Goal: Information Seeking & Learning: Learn about a topic

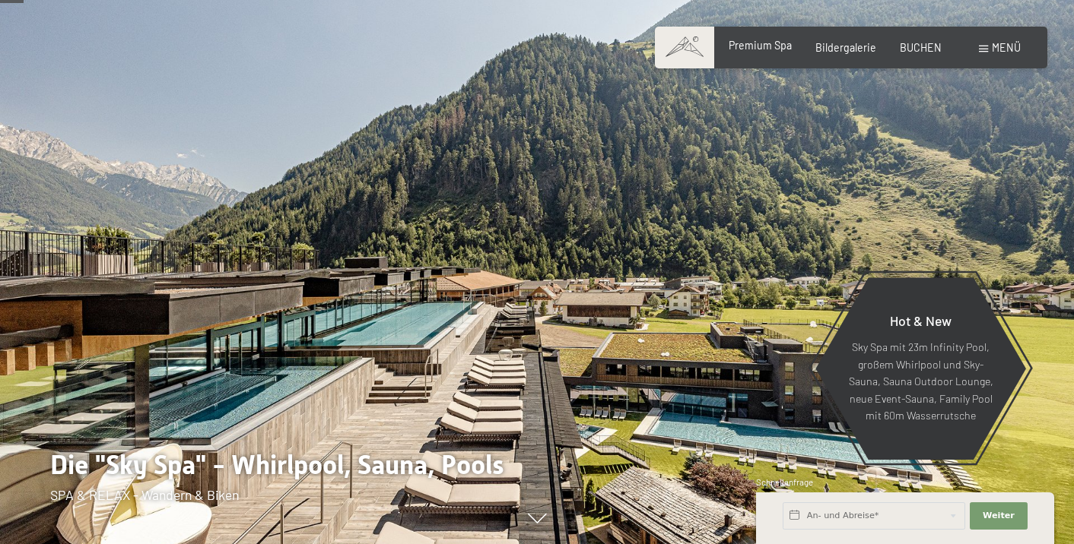
scroll to position [157, 0]
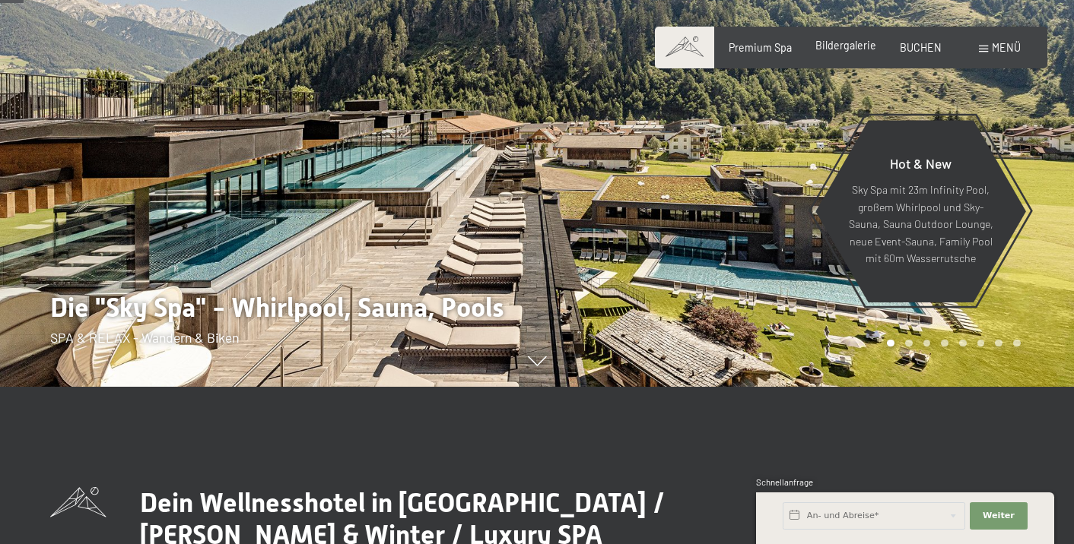
click at [842, 46] on span "Bildergalerie" at bounding box center [845, 45] width 61 height 13
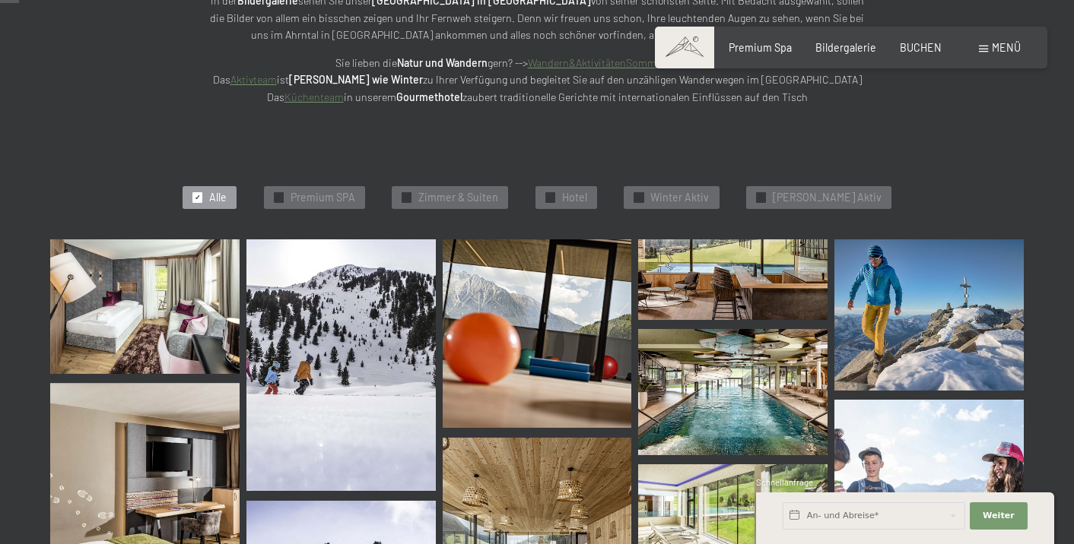
scroll to position [276, 0]
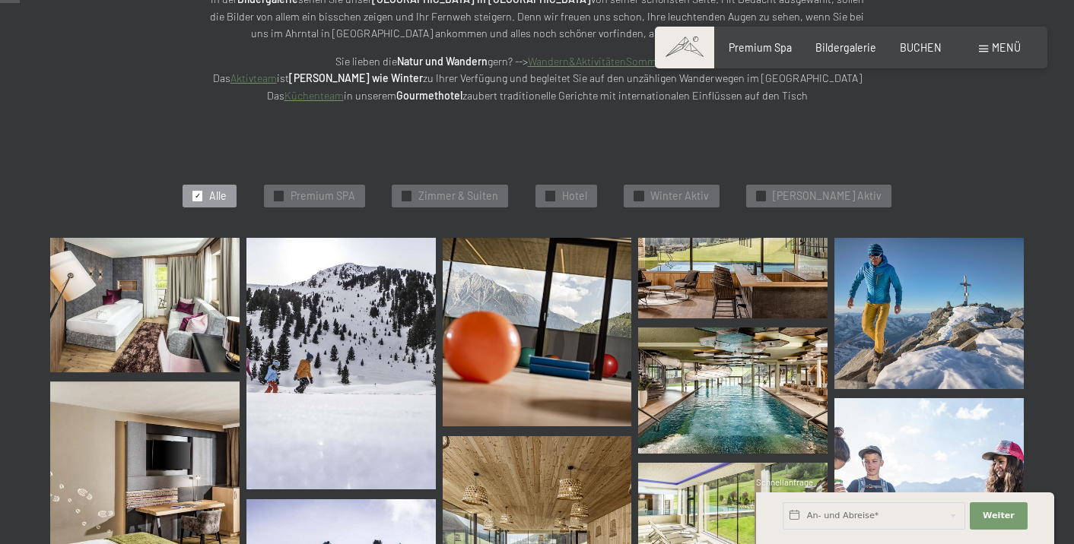
click at [470, 192] on span "Zimmer & Suiten" at bounding box center [458, 196] width 80 height 15
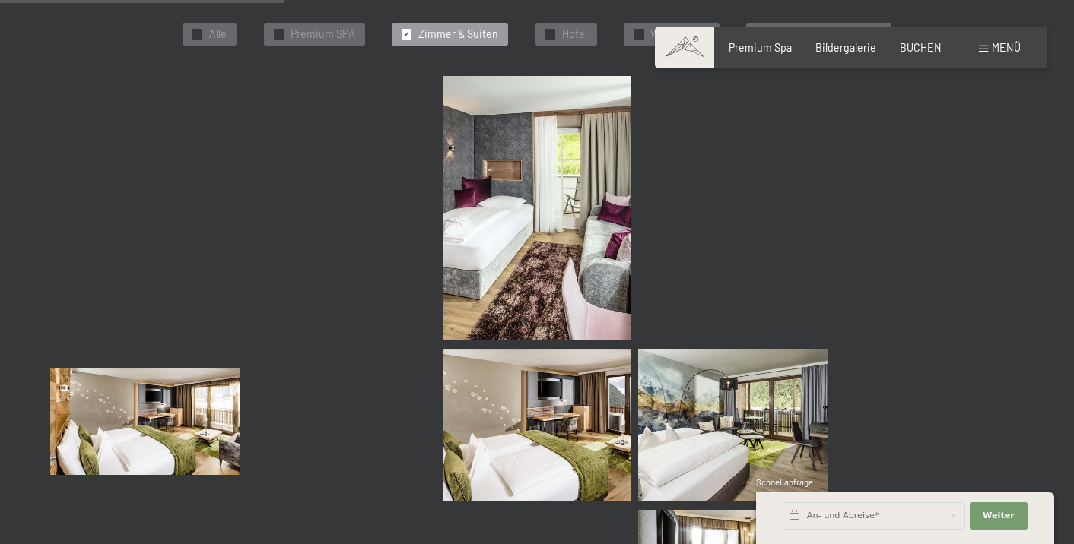
scroll to position [435, 0]
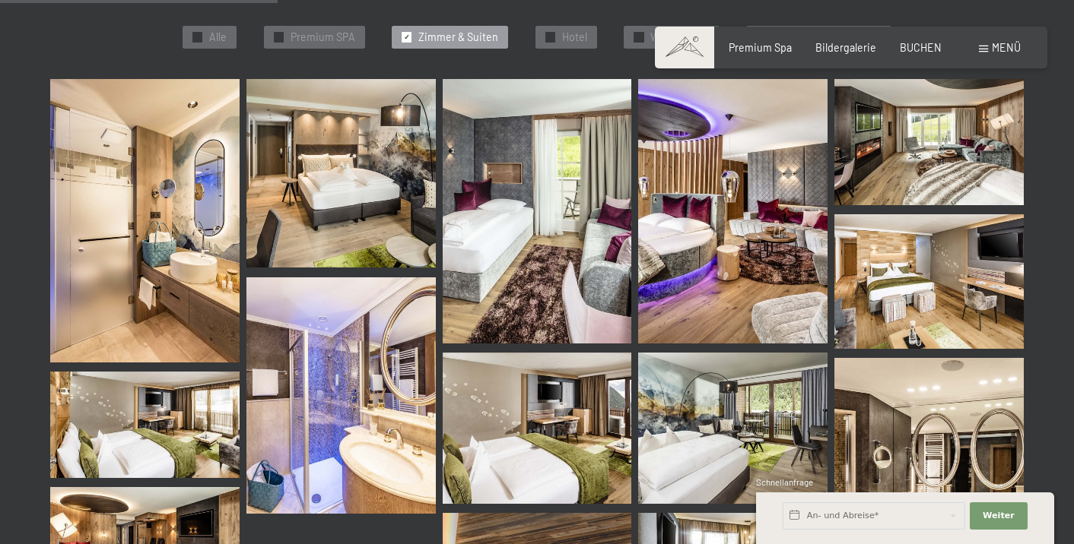
click at [363, 183] on img at bounding box center [340, 173] width 189 height 189
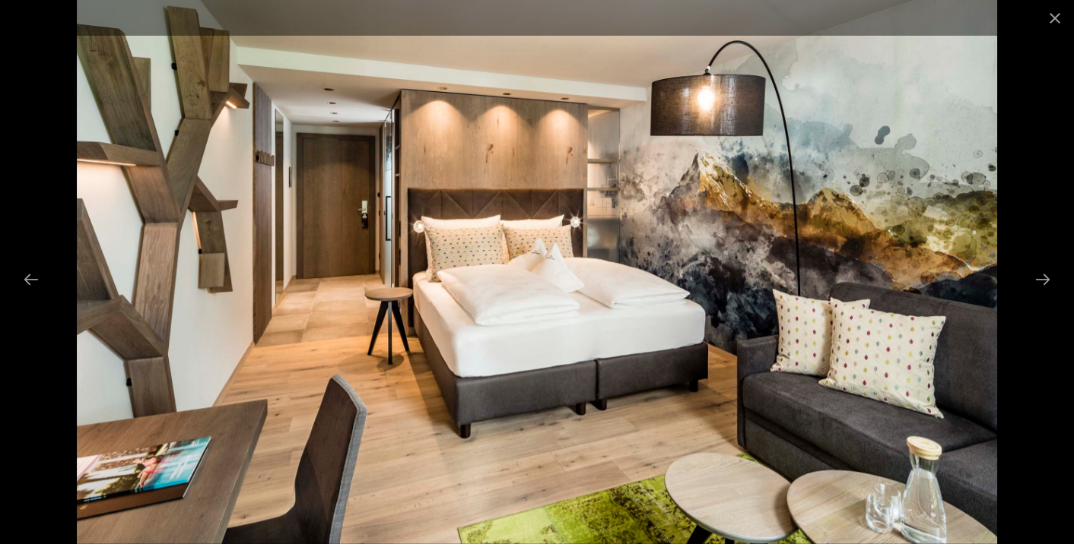
scroll to position [1050, 0]
click at [1048, 279] on button "Next slide" at bounding box center [1042, 280] width 32 height 30
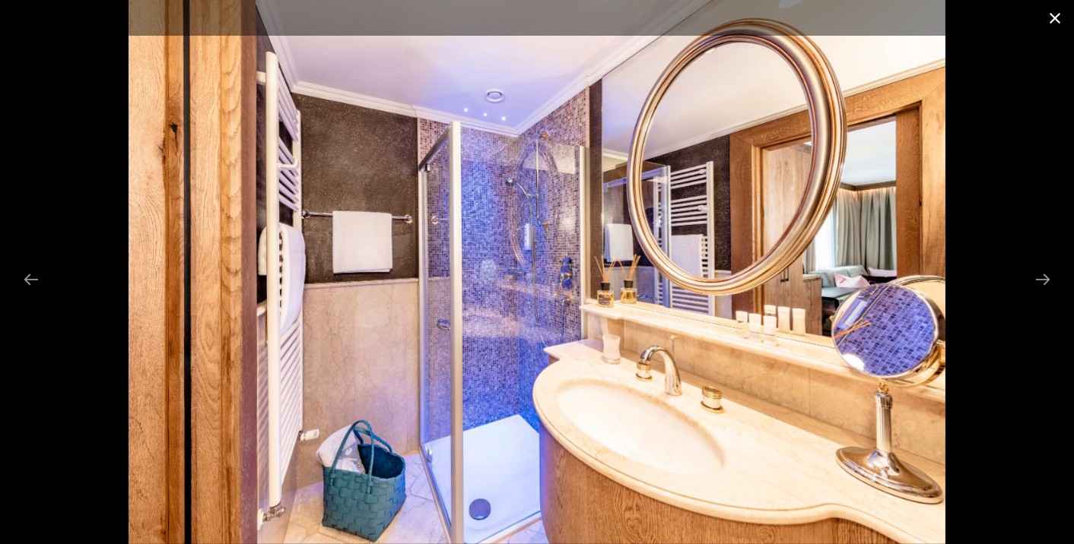
click at [1047, 22] on button "Close gallery" at bounding box center [1055, 18] width 38 height 36
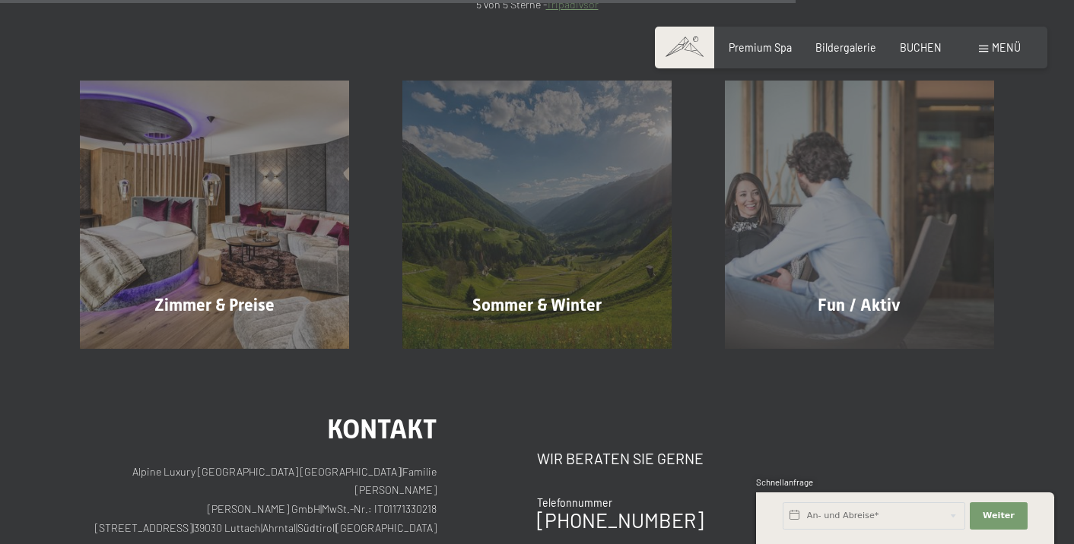
scroll to position [1315, 0]
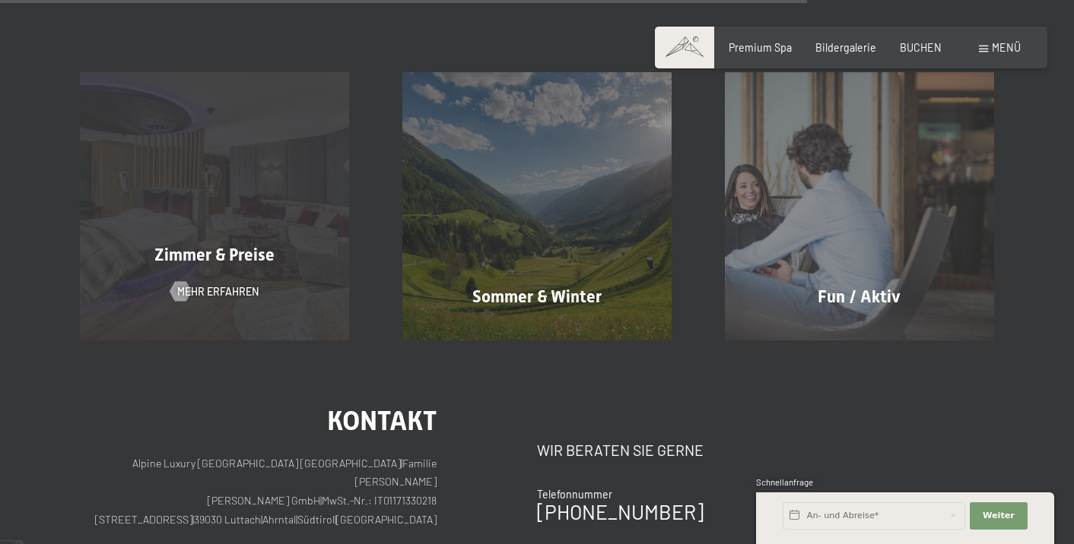
click at [208, 152] on div "Zimmer & Preise Mehr erfahren" at bounding box center [214, 206] width 322 height 268
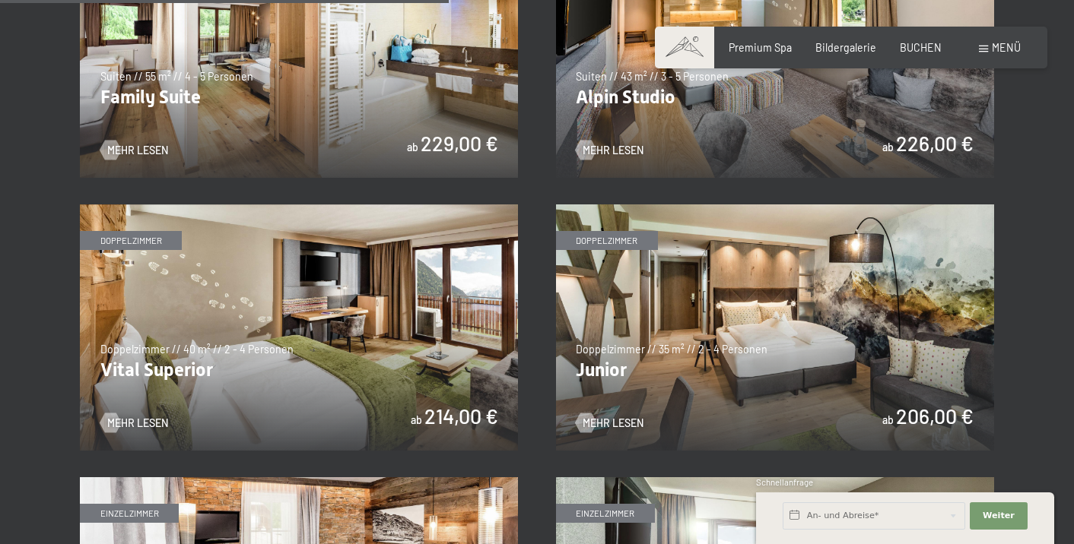
scroll to position [1775, 0]
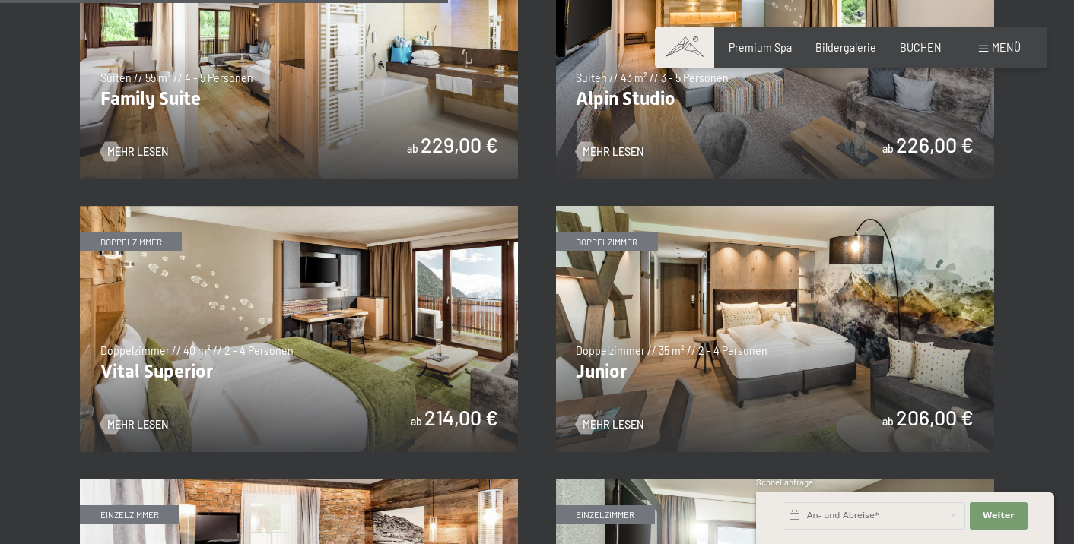
click at [755, 295] on img at bounding box center [775, 329] width 438 height 246
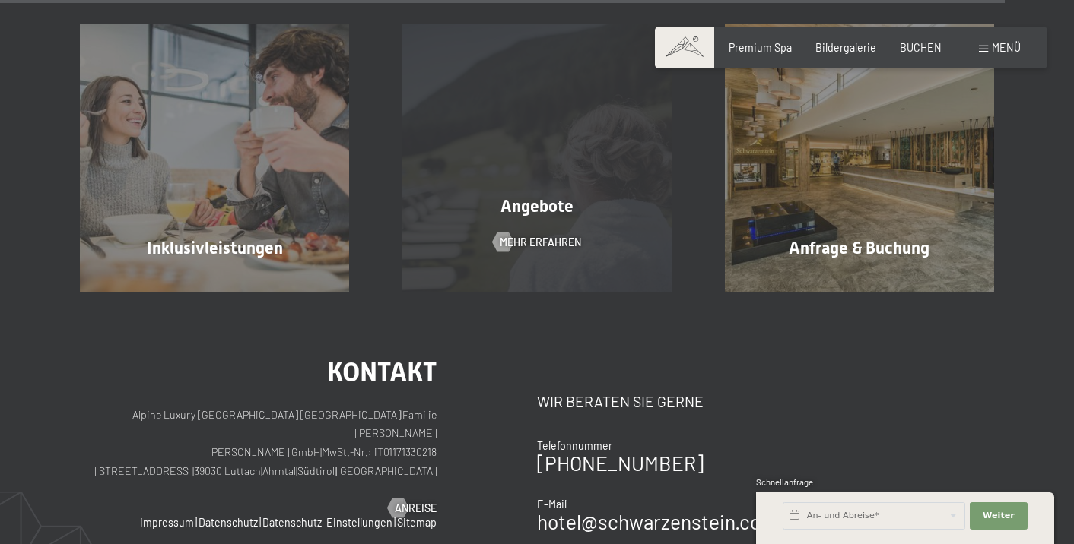
scroll to position [3871, 0]
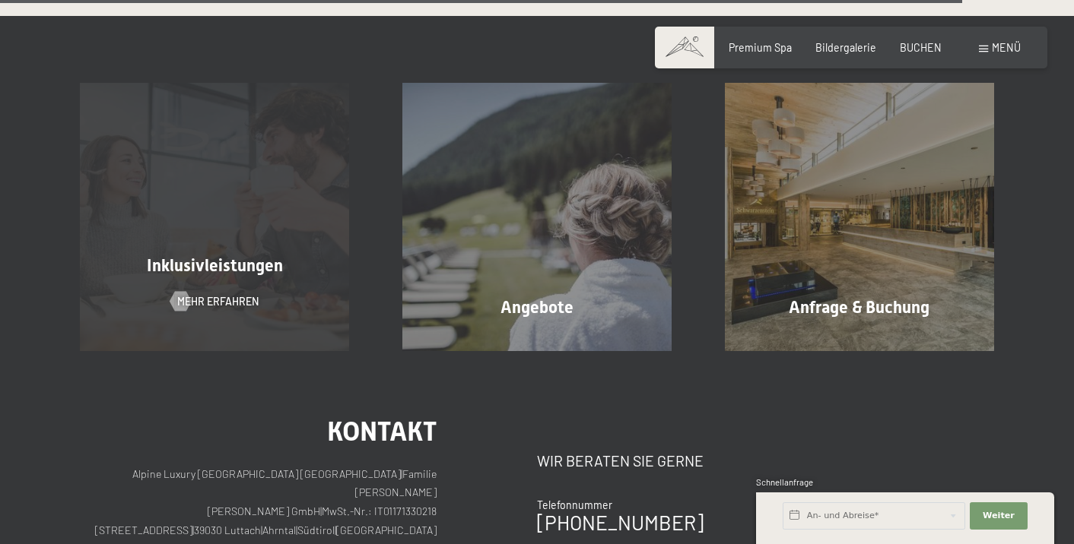
click at [298, 182] on div "Inklusivleistungen Mehr erfahren" at bounding box center [214, 217] width 322 height 268
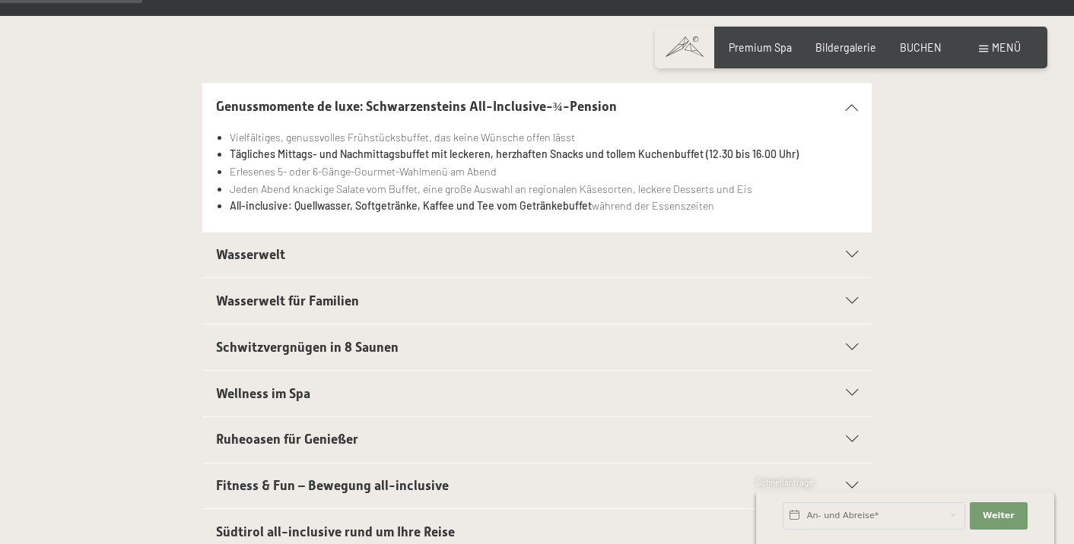
scroll to position [344, 0]
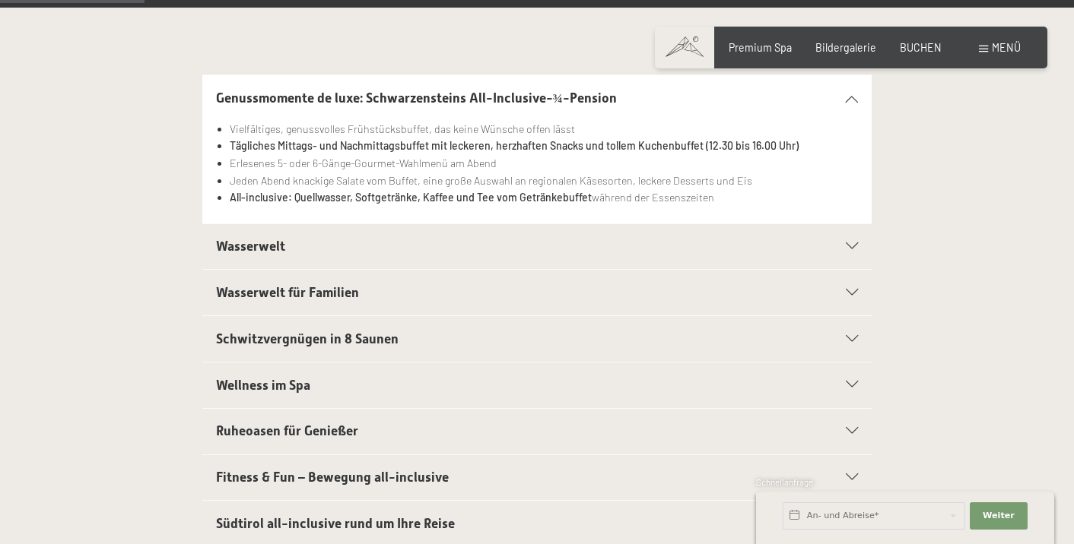
click at [860, 248] on section "Wasserwelt Sport-Pool mit 25 m langem Outdoor-Panorama-Sportpool (30° C) Sauna …" at bounding box center [536, 247] width 669 height 47
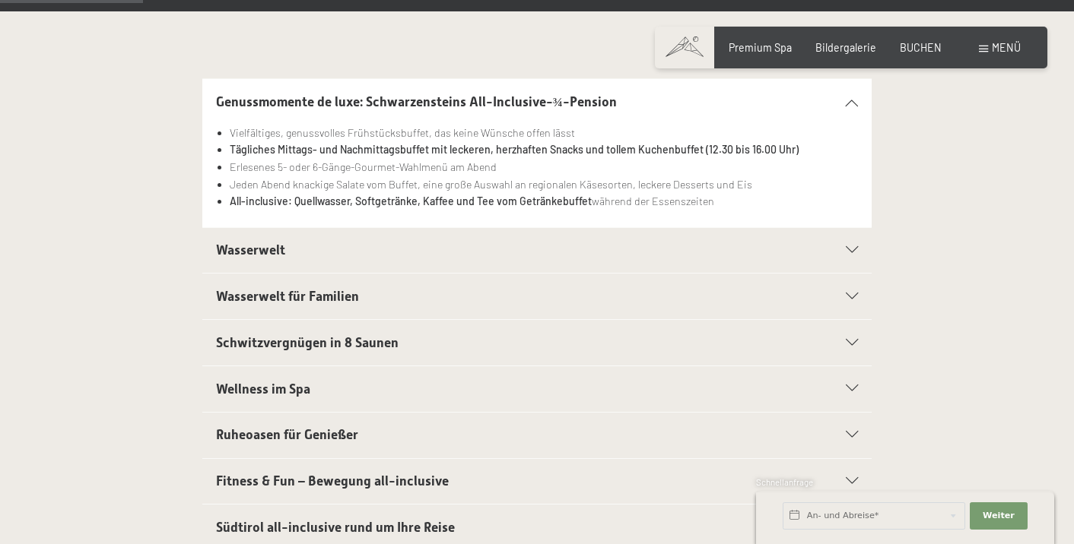
click at [853, 244] on div "Wasserwelt" at bounding box center [537, 251] width 642 height 46
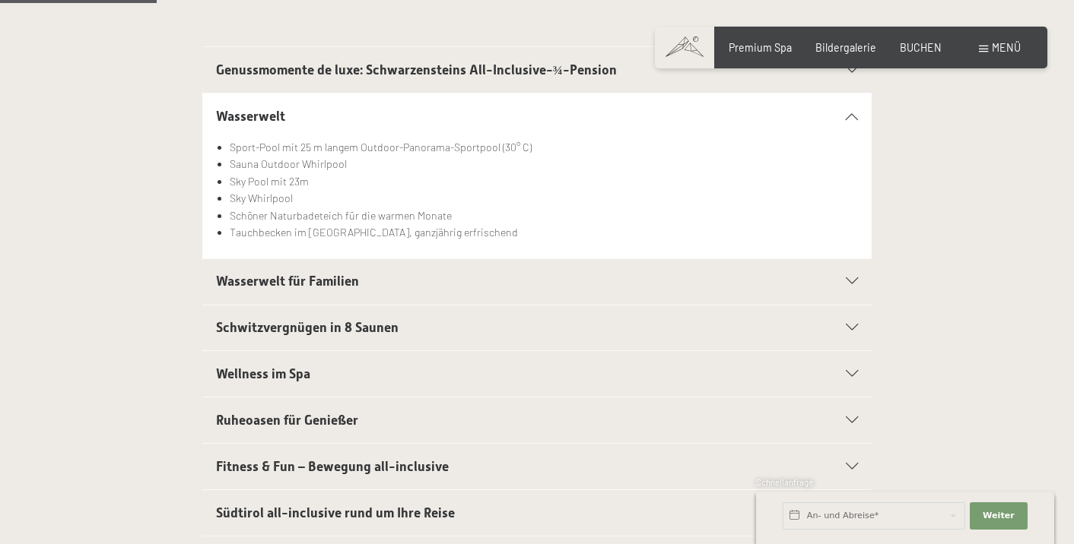
scroll to position [376, 0]
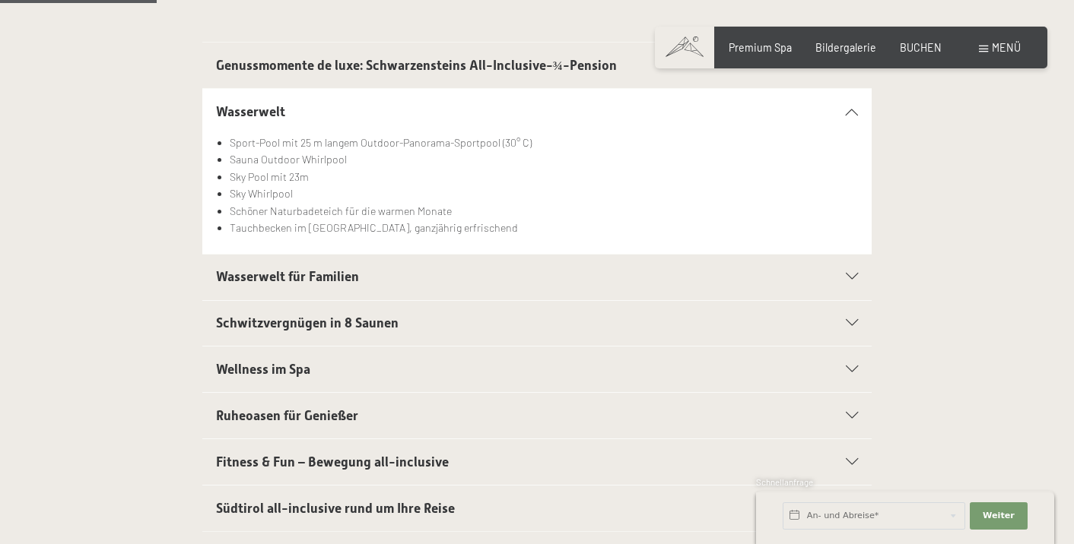
click at [852, 284] on div "Wasserwelt für Familien" at bounding box center [537, 278] width 642 height 46
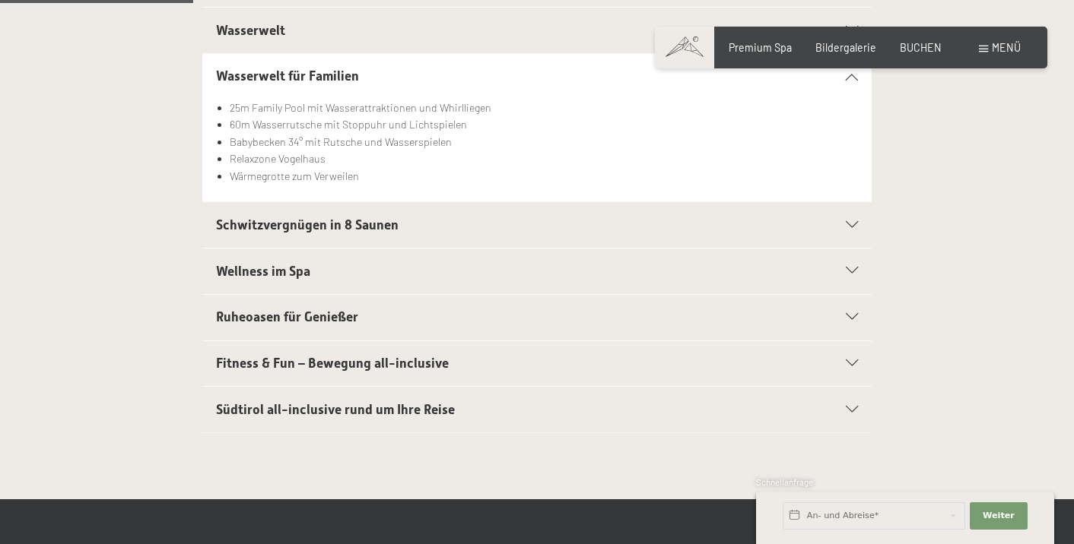
scroll to position [459, 0]
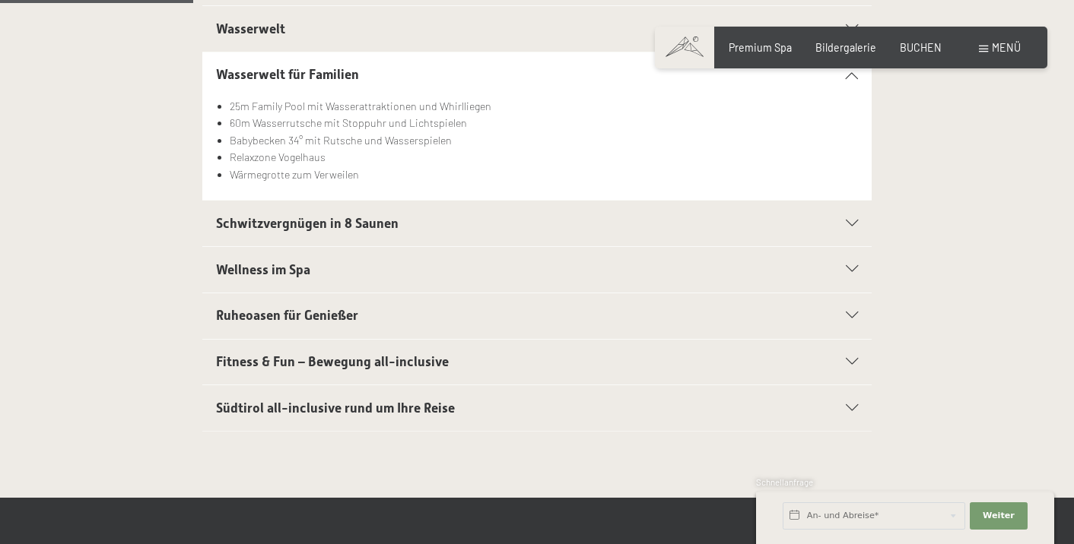
click at [858, 226] on icon at bounding box center [851, 223] width 12 height 7
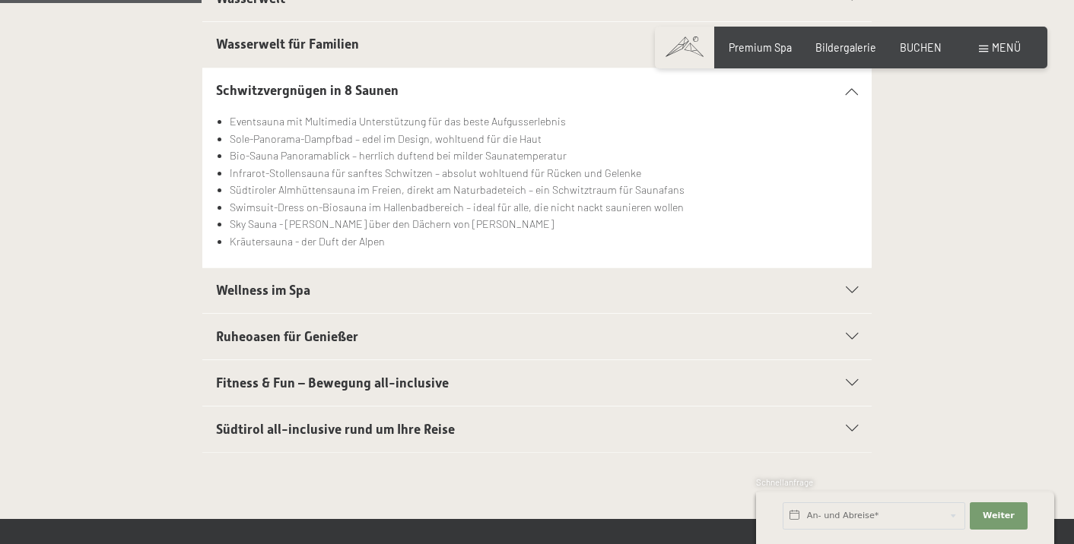
scroll to position [488, 0]
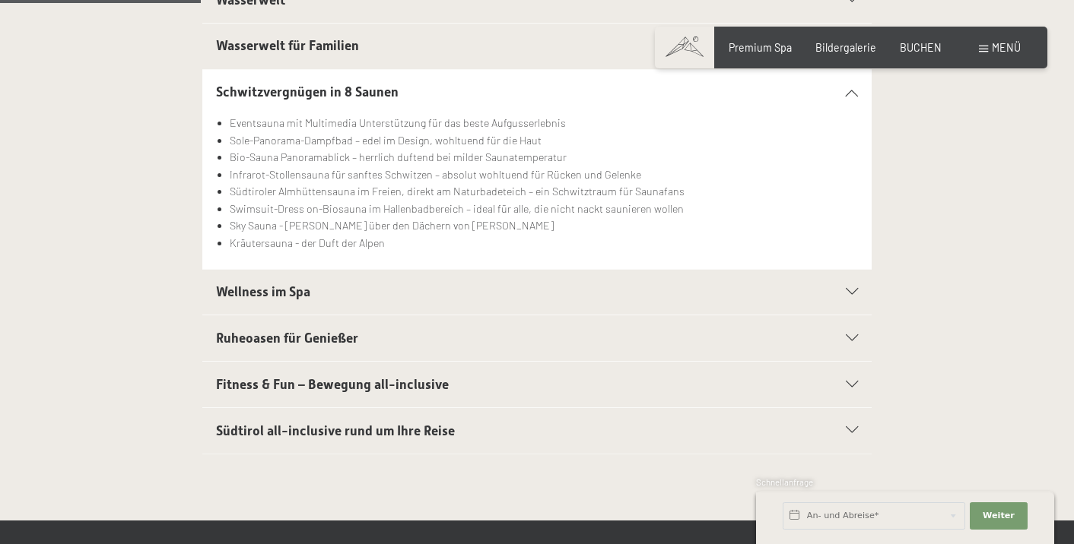
click at [861, 300] on section "Wellness im Spa Kuschelige Bademäntel für die ganze Familie Trendige Wellnessta…" at bounding box center [536, 292] width 669 height 47
click at [852, 296] on icon at bounding box center [851, 292] width 12 height 7
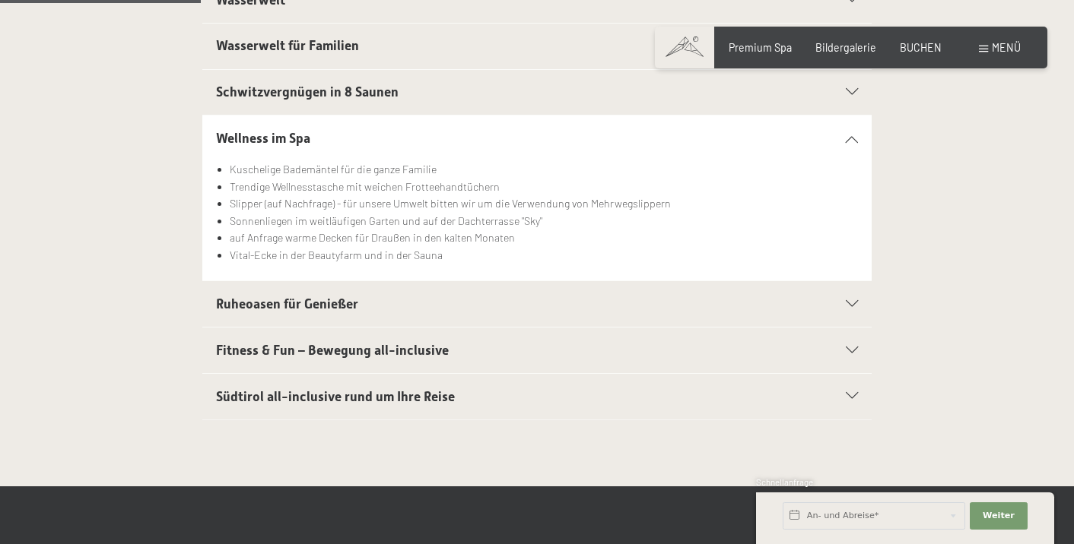
click at [852, 308] on icon at bounding box center [851, 304] width 12 height 7
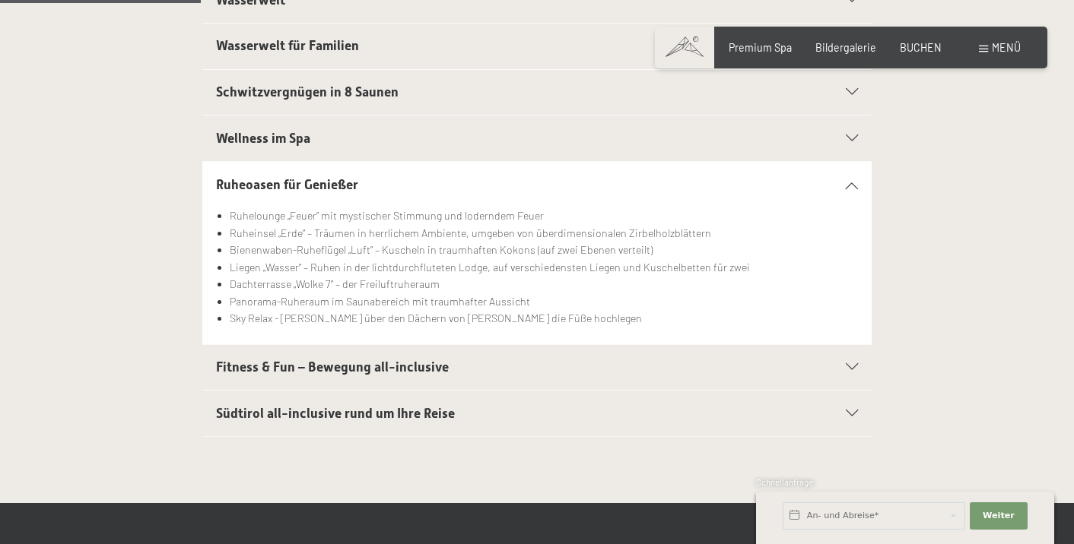
click at [857, 371] on icon at bounding box center [851, 367] width 12 height 7
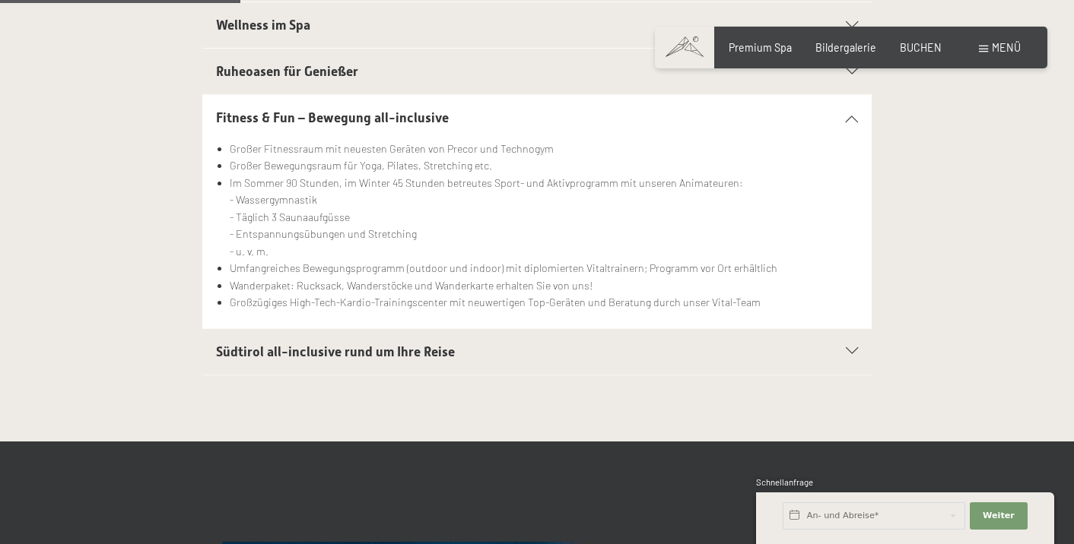
scroll to position [603, 0]
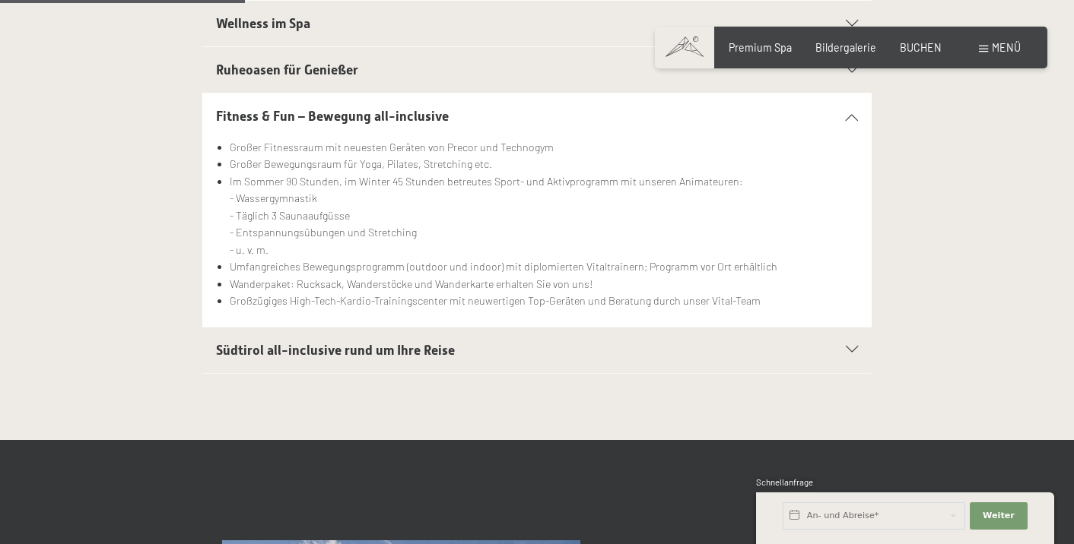
click at [842, 348] on div "Südtirol all-inclusive rund um Ihre Reise" at bounding box center [537, 351] width 642 height 46
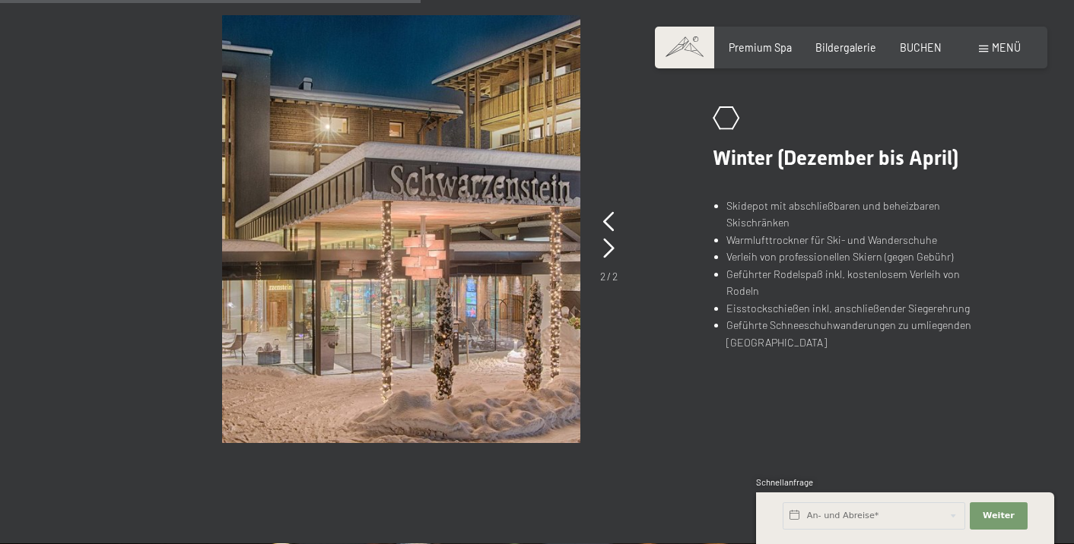
scroll to position [1031, 0]
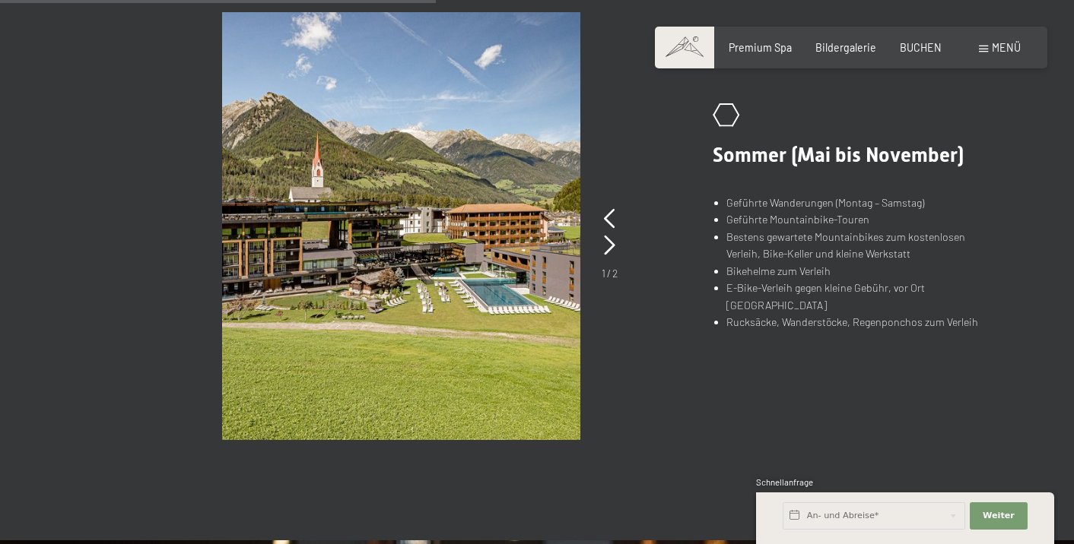
click at [604, 242] on div "1 / 2" at bounding box center [609, 243] width 16 height 75
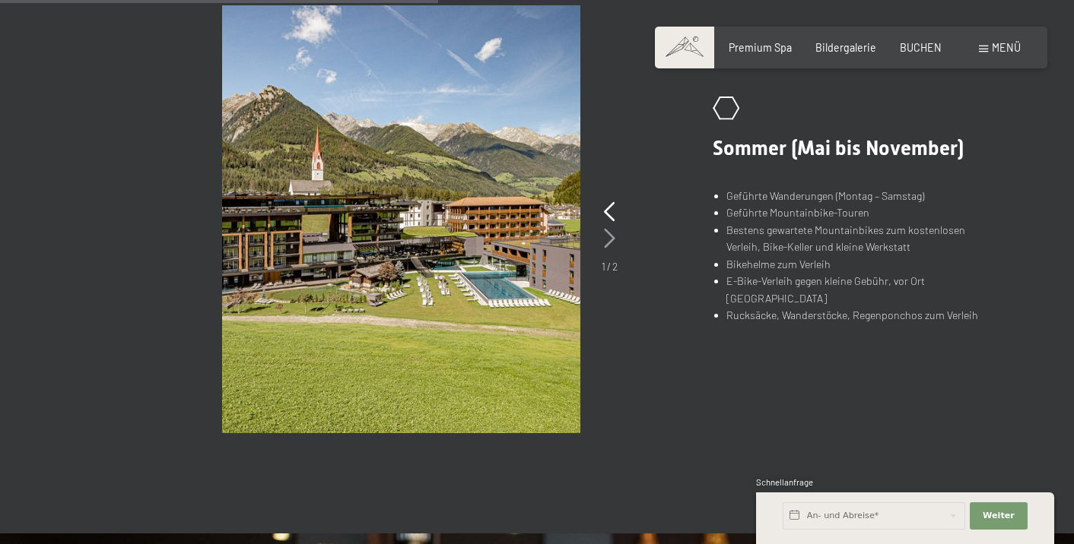
click at [614, 239] on icon at bounding box center [609, 239] width 11 height 20
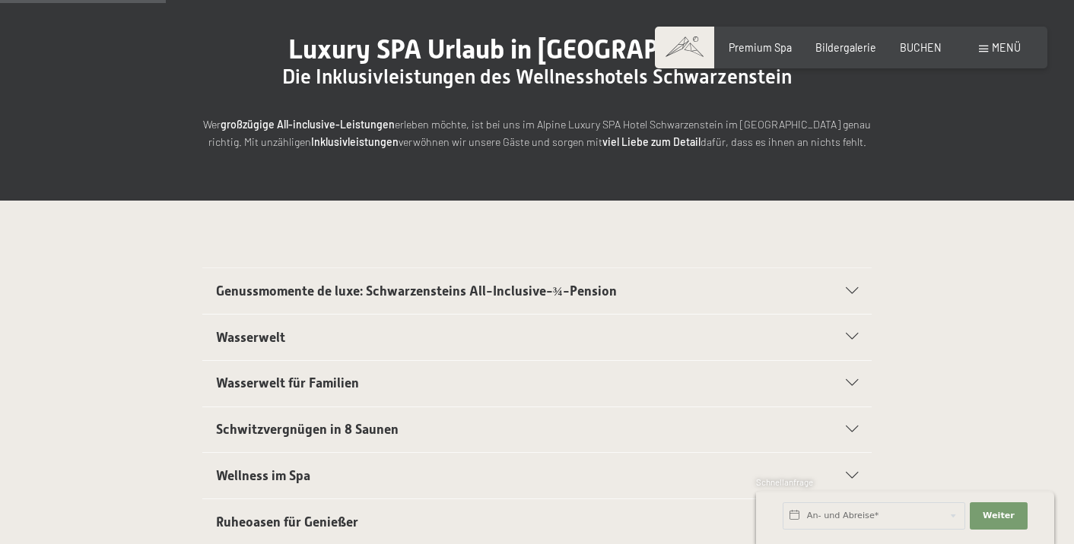
scroll to position [0, 0]
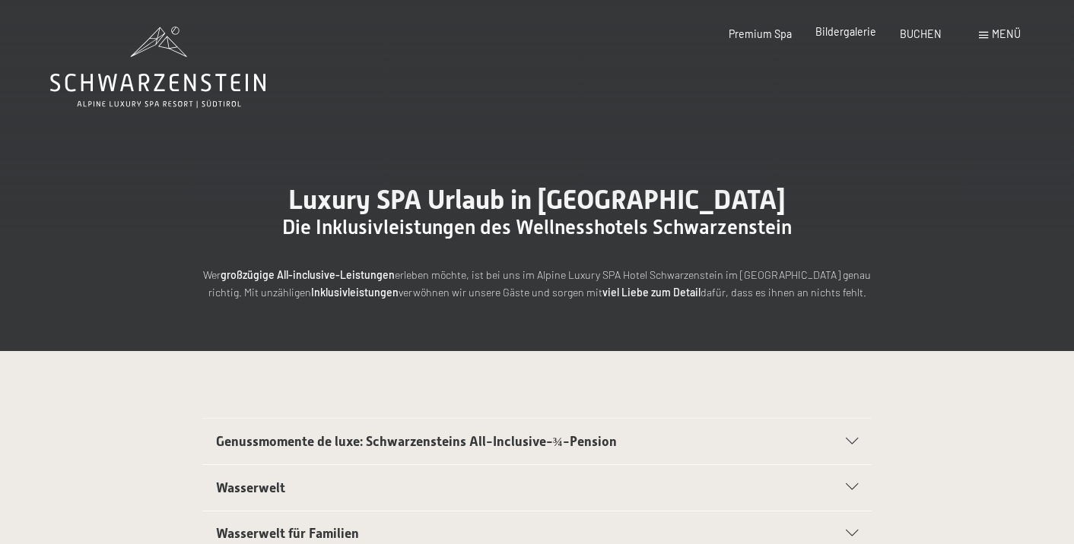
click at [840, 32] on span "Bildergalerie" at bounding box center [845, 31] width 61 height 13
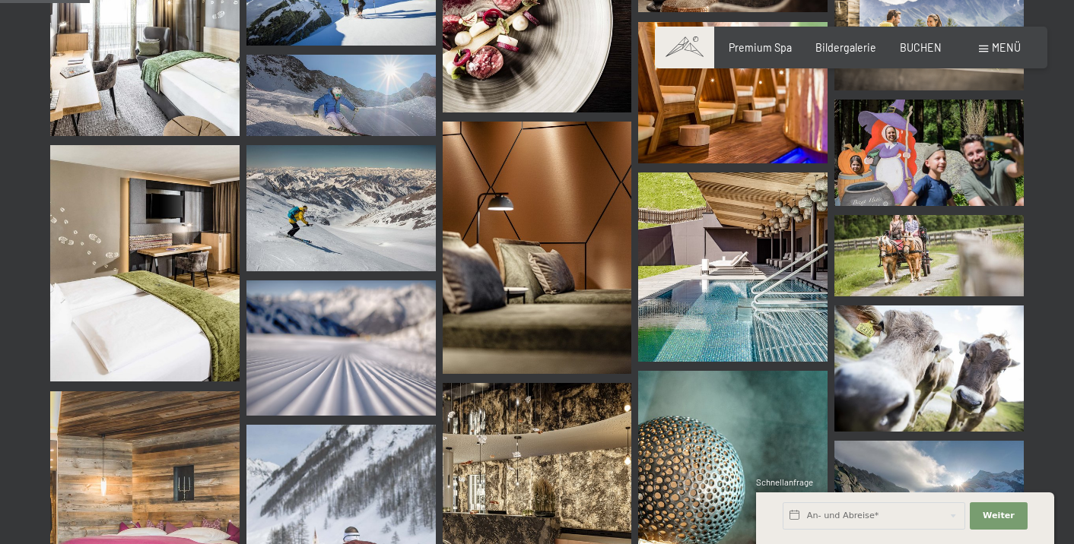
scroll to position [1271, 0]
